Goal: Information Seeking & Learning: Learn about a topic

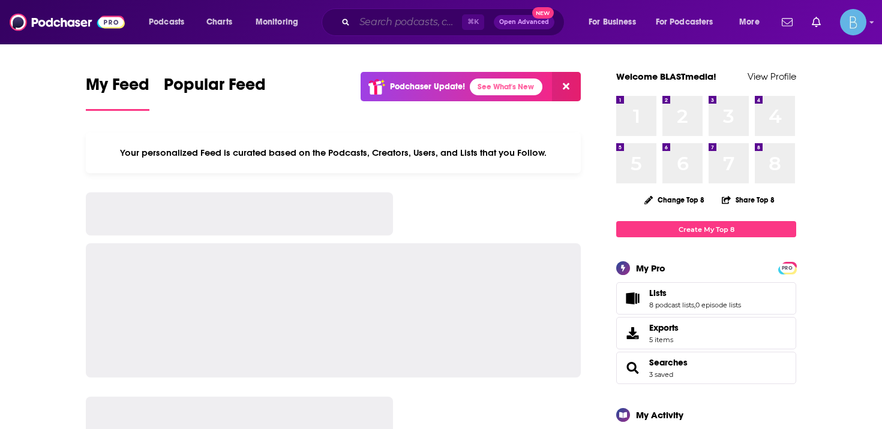
click at [363, 13] on input "Search podcasts, credits, & more..." at bounding box center [407, 22] width 107 height 19
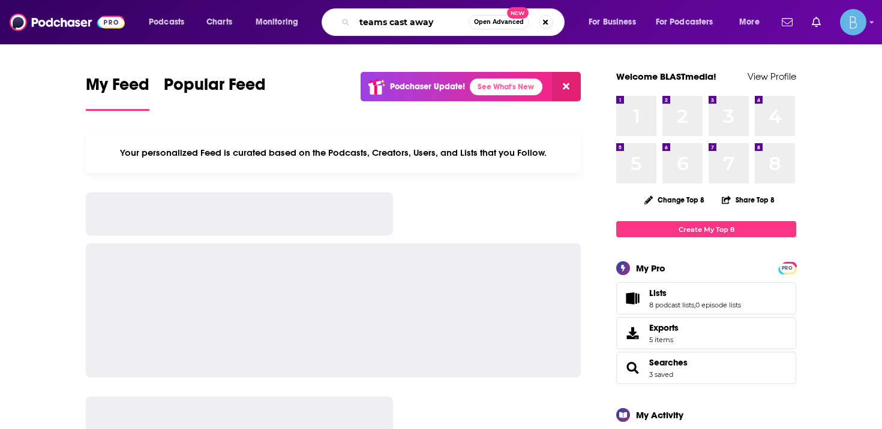
type input "teams cast away"
